Goal: Task Accomplishment & Management: Manage account settings

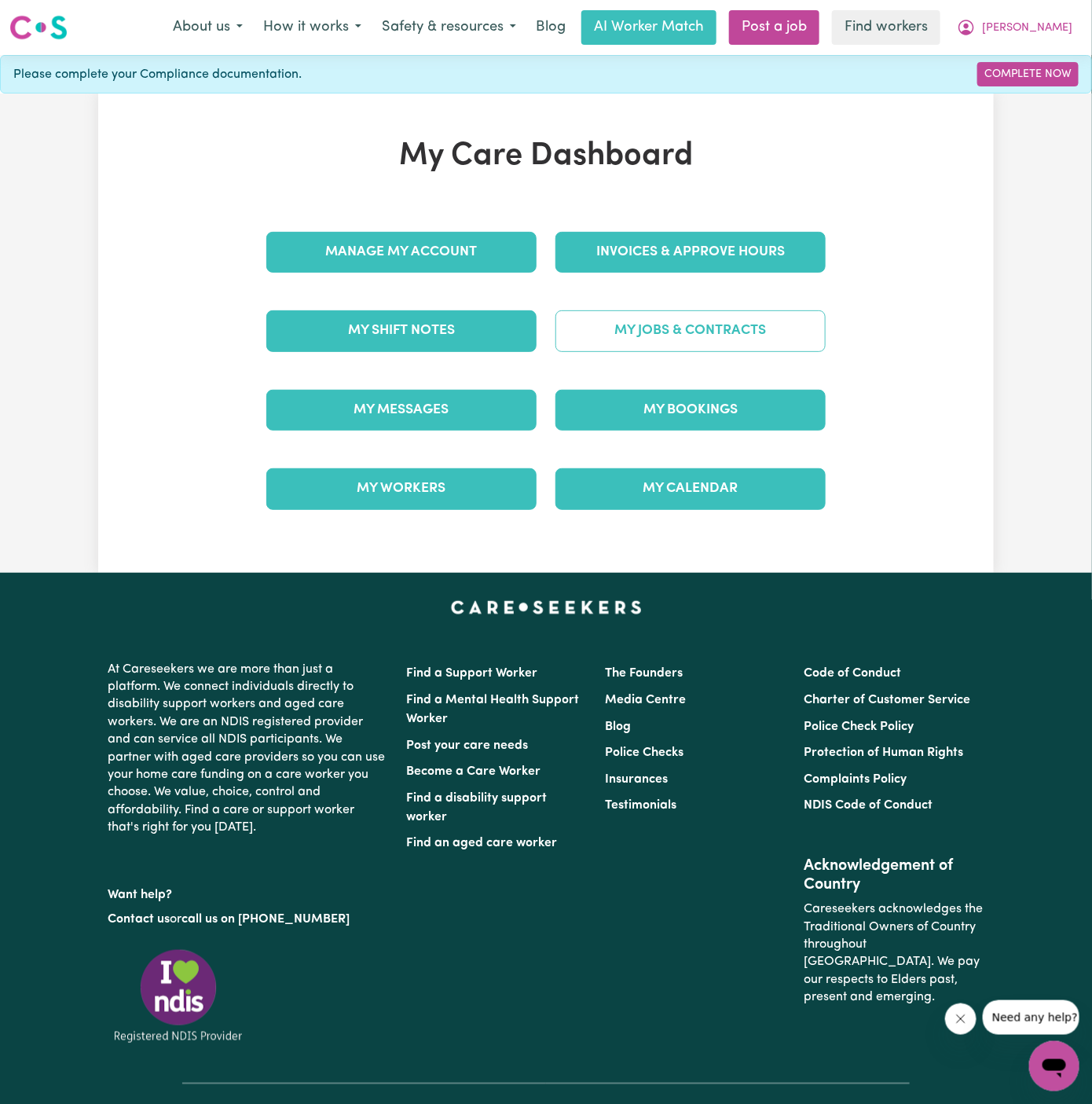
click at [774, 329] on link "My Jobs & Contracts" at bounding box center [691, 330] width 270 height 41
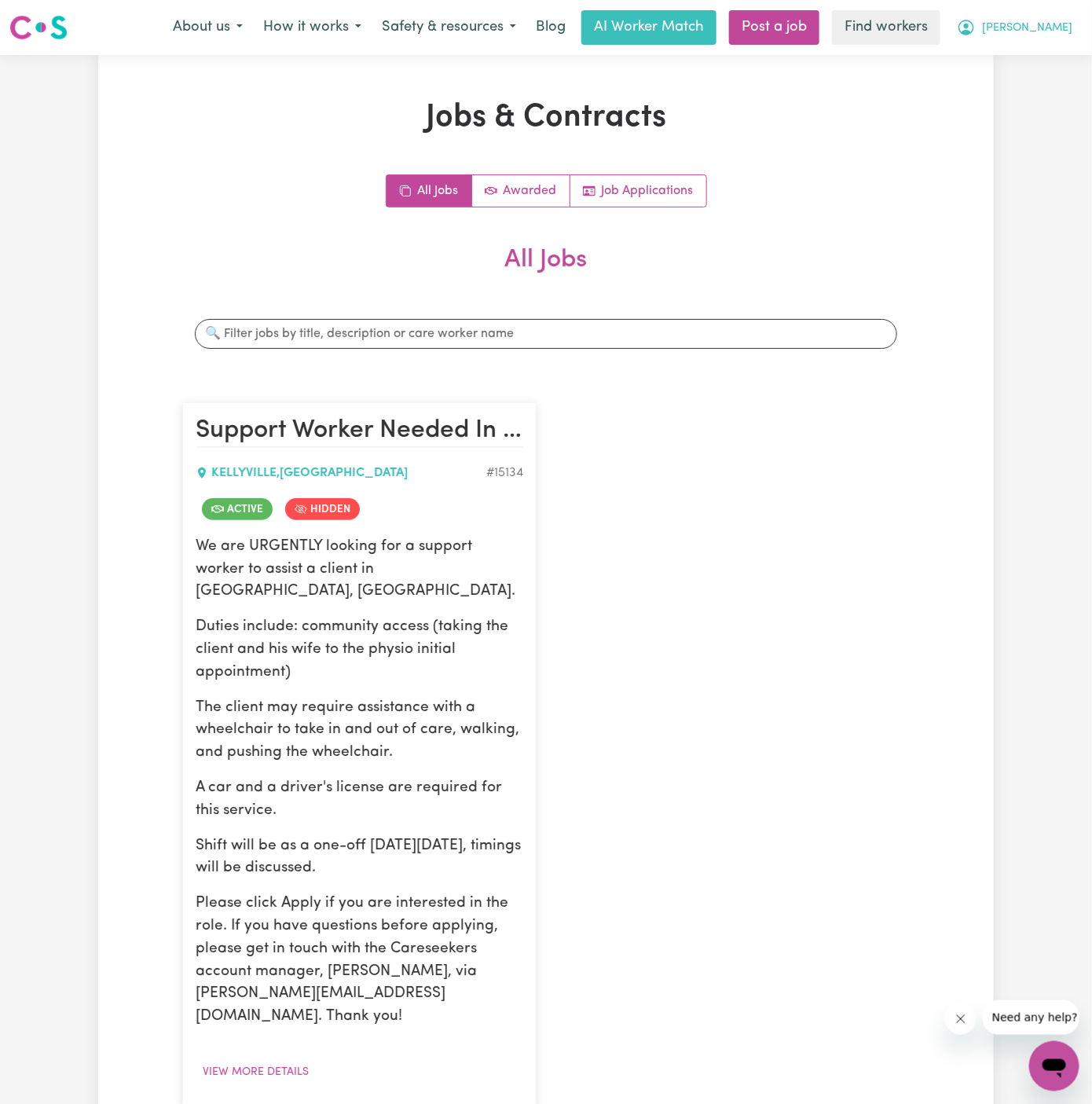
click at [1075, 31] on button "[PERSON_NAME]" at bounding box center [1015, 27] width 136 height 33
click at [1064, 52] on link "My Dashboard" at bounding box center [1020, 61] width 124 height 30
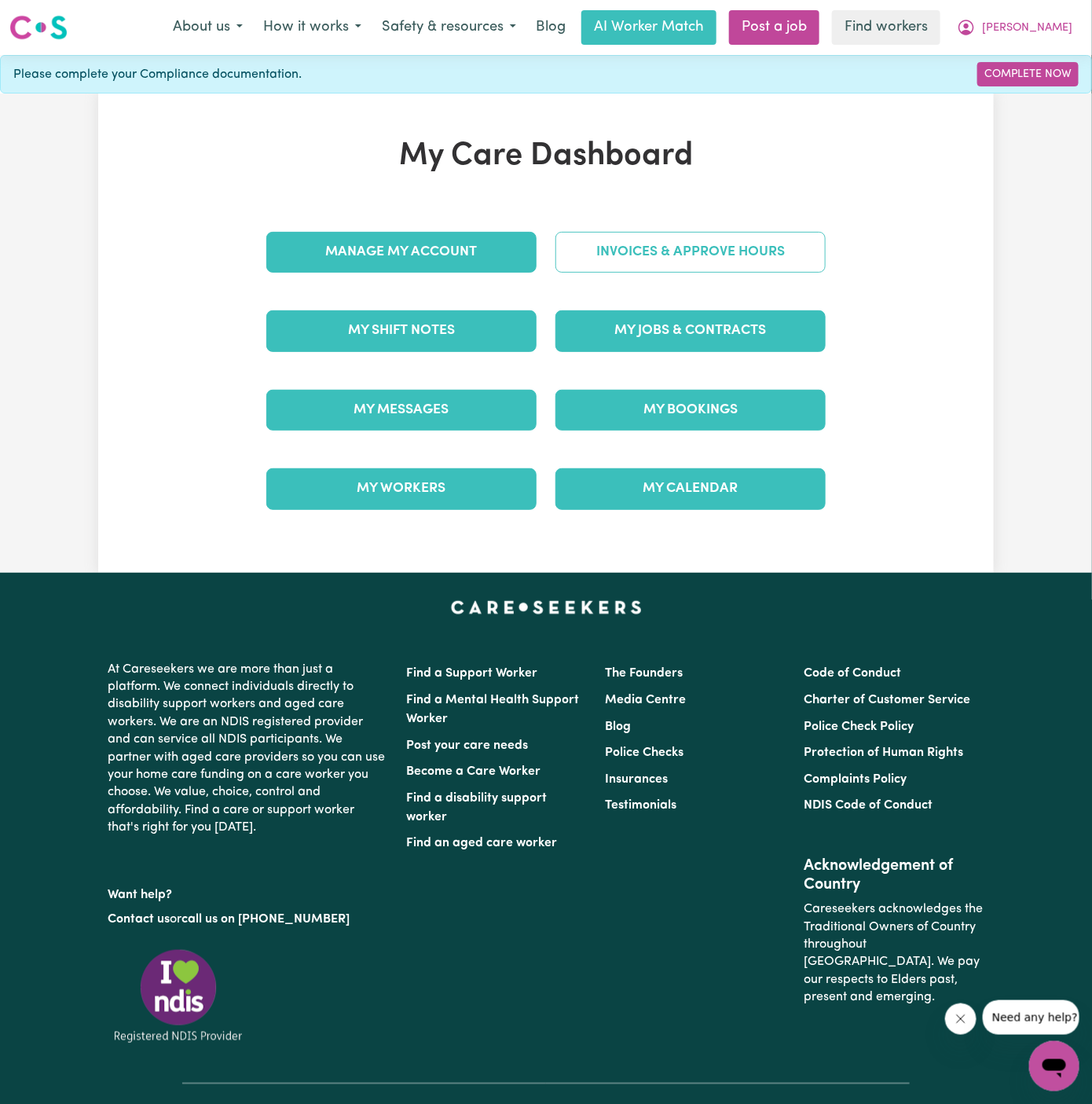
click at [693, 257] on link "Invoices & Approve Hours" at bounding box center [691, 252] width 270 height 41
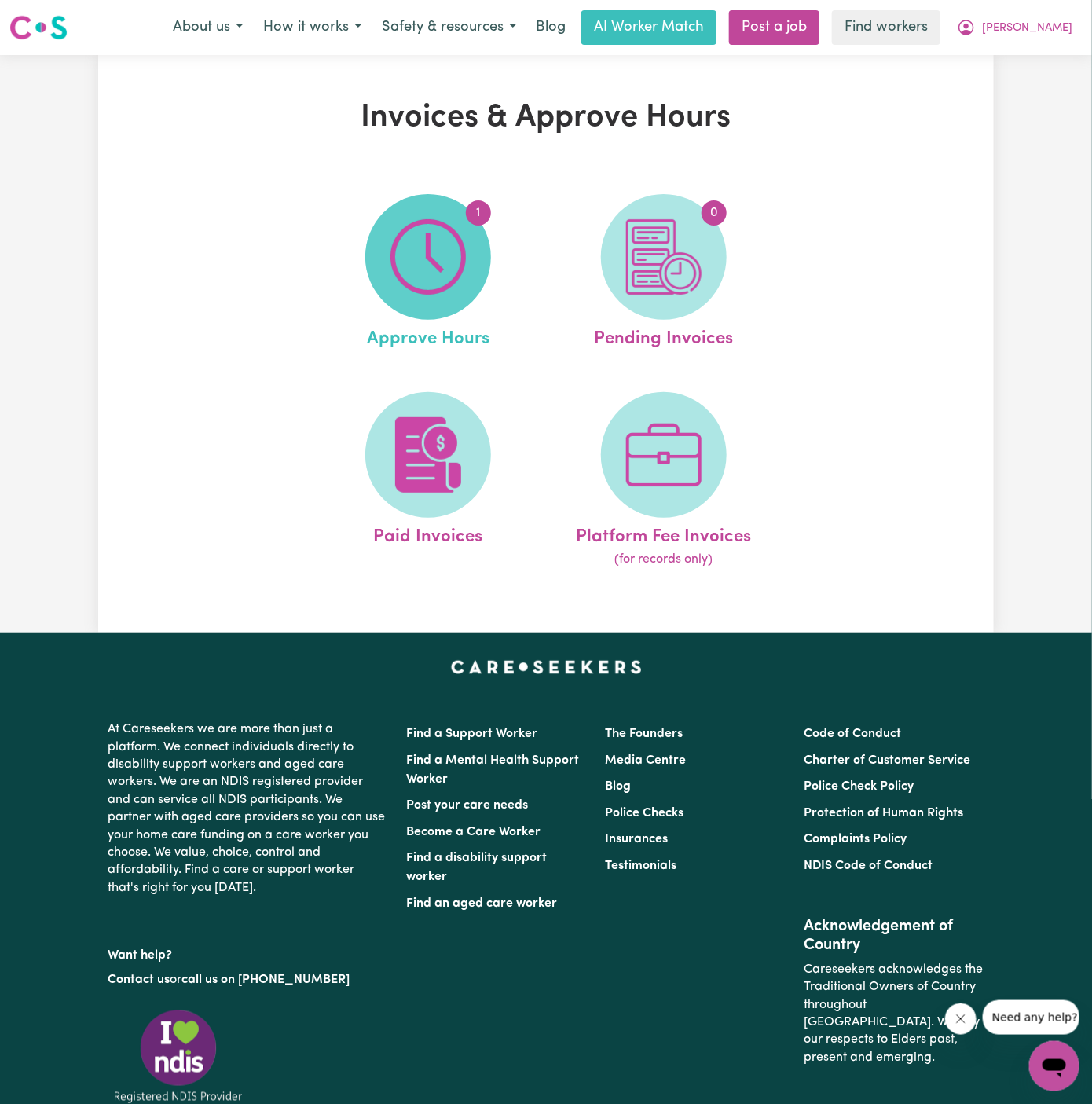
click at [445, 260] on img at bounding box center [428, 256] width 75 height 75
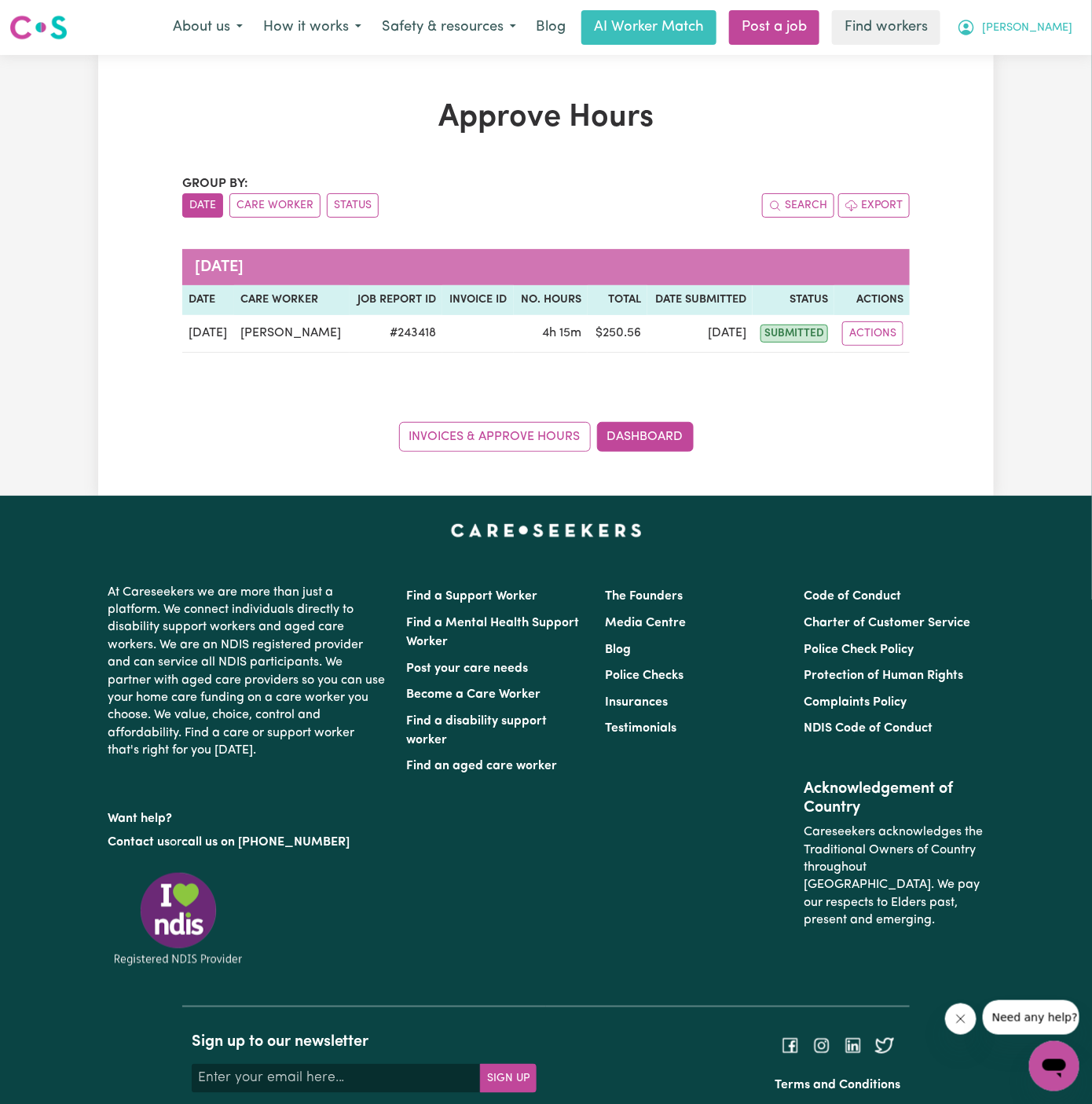
click at [1061, 29] on span "[PERSON_NAME]" at bounding box center [1026, 28] width 90 height 17
click at [1045, 96] on link "Logout" at bounding box center [1020, 90] width 124 height 30
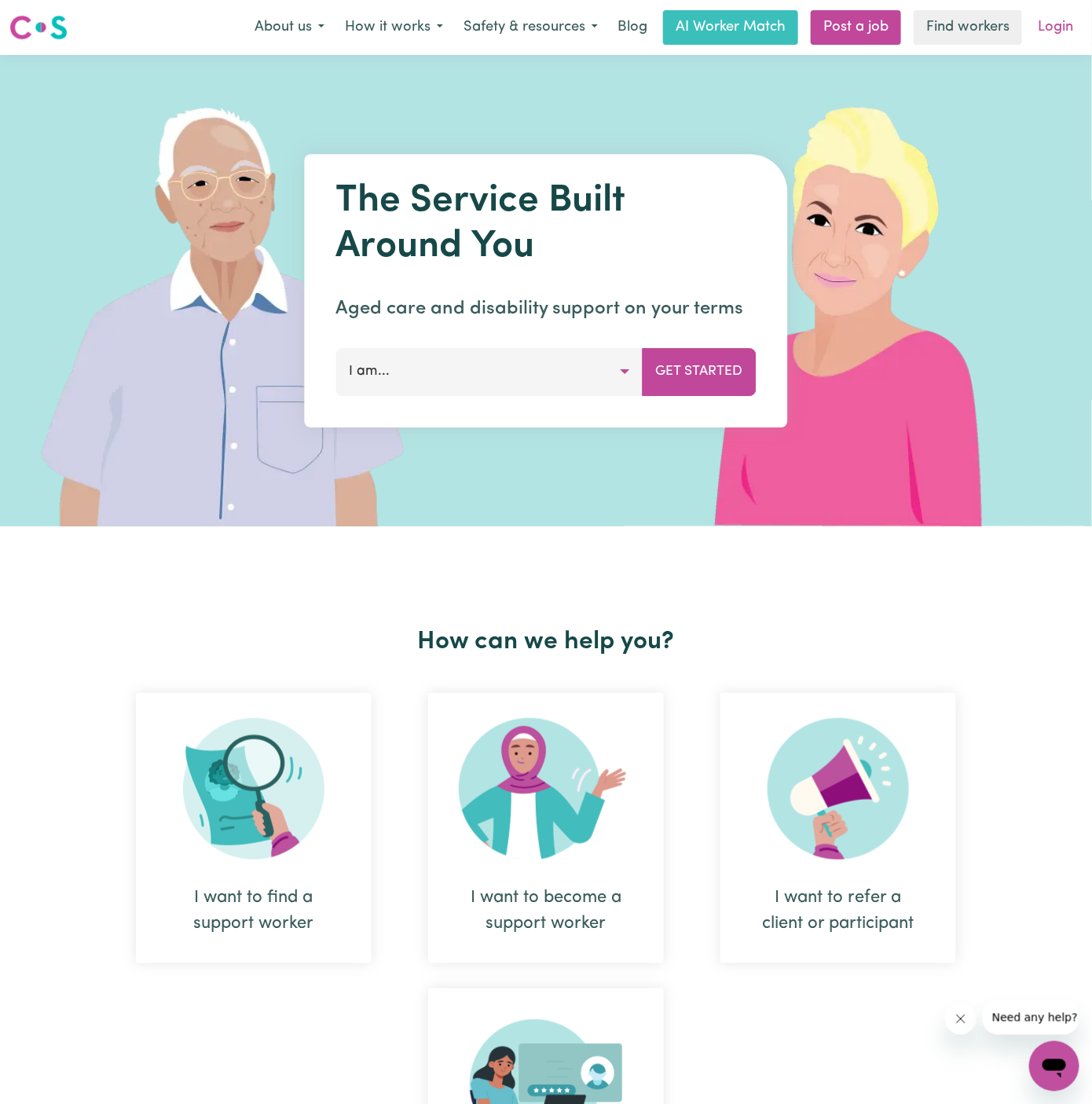
click at [1060, 19] on link "Login" at bounding box center [1055, 27] width 54 height 35
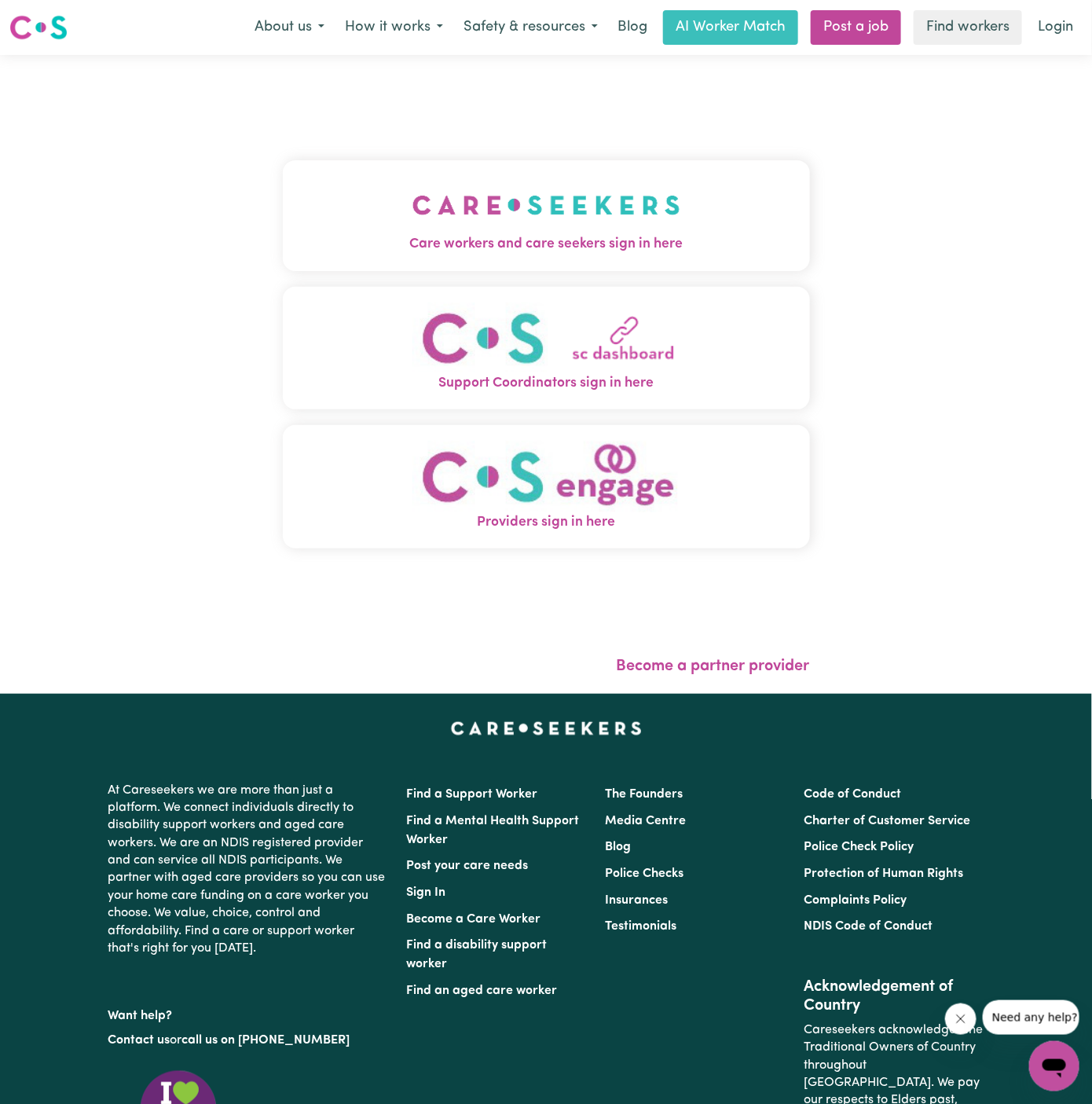
click at [502, 234] on span "Care workers and care seekers sign in here" at bounding box center [546, 244] width 527 height 21
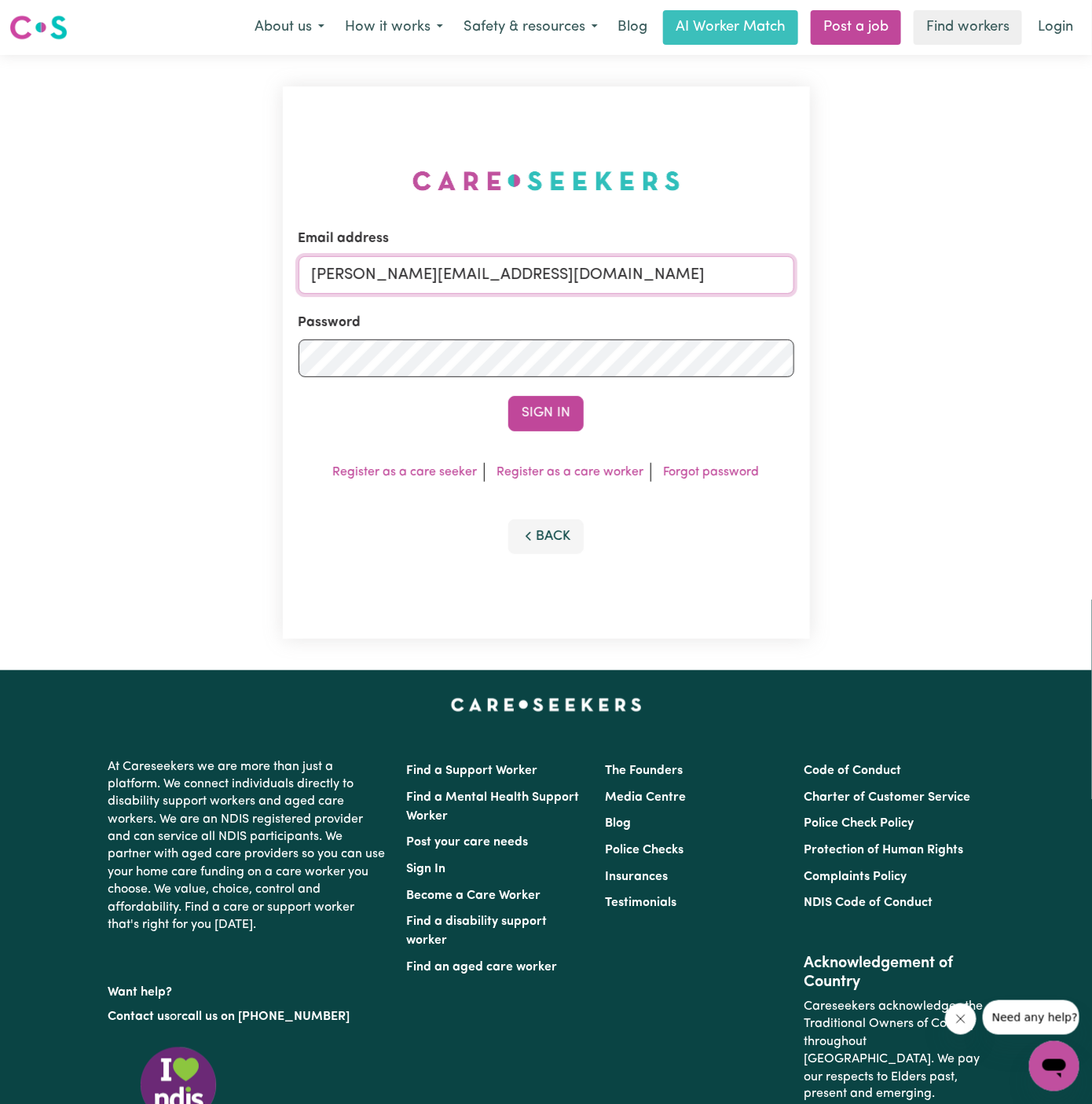
click at [574, 275] on input "[PERSON_NAME][EMAIL_ADDRESS][DOMAIN_NAME]" at bounding box center [546, 275] width 496 height 37
drag, startPoint x: 392, startPoint y: 274, endPoint x: 885, endPoint y: 287, distance: 493.2
click at [885, 287] on div "Email address [EMAIL_ADDRESS][DOMAIN_NAME] Password Sign In Register as a care …" at bounding box center [546, 362] width 1092 height 615
type input "[EMAIL_ADDRESS][DOMAIN_NAME]"
click at [546, 421] on button "Sign In" at bounding box center [546, 414] width 75 height 35
